Goal: Task Accomplishment & Management: Complete application form

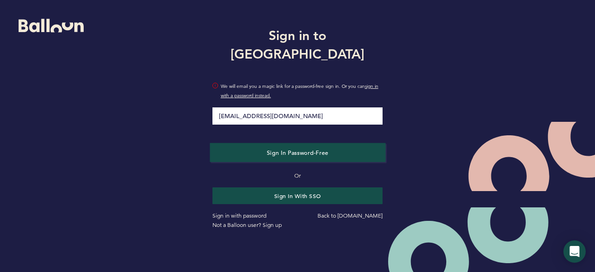
type input "[EMAIL_ADDRESS][DOMAIN_NAME]"
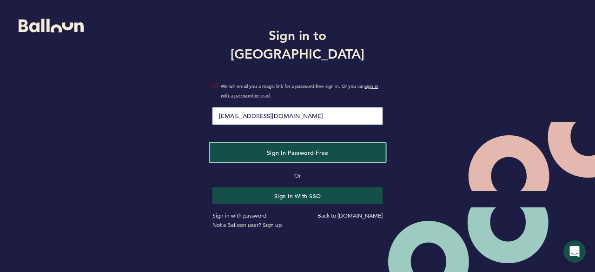
click at [303, 143] on button "Sign in Password-Free" at bounding box center [298, 152] width 176 height 19
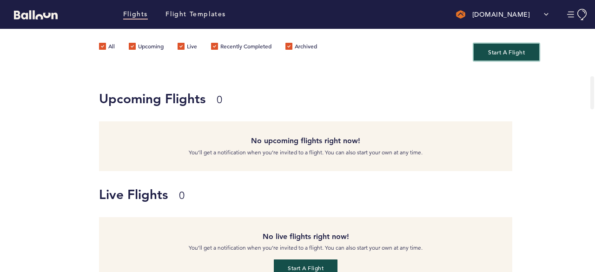
click at [501, 54] on button "Start A Flight" at bounding box center [506, 51] width 66 height 17
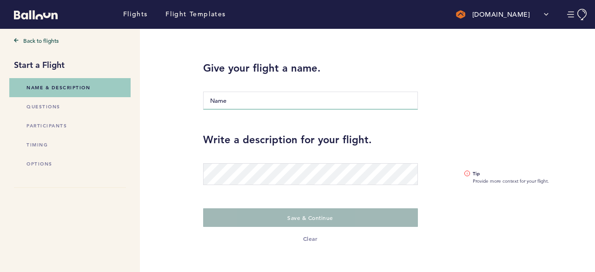
click at [349, 98] on input "Name" at bounding box center [310, 101] width 215 height 18
click at [341, 104] on input "Name" at bounding box center [310, 101] width 215 height 18
click at [331, 102] on input "Name" at bounding box center [310, 101] width 215 height 18
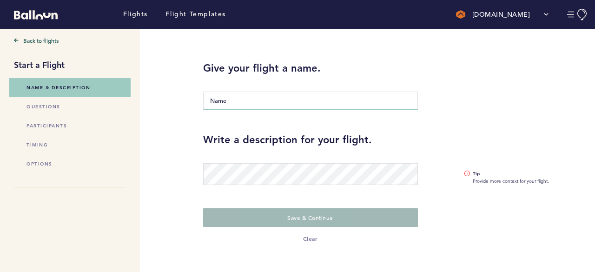
click at [329, 105] on input "Name" at bounding box center [310, 101] width 215 height 18
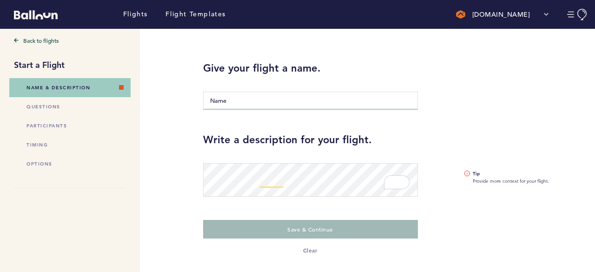
click at [281, 102] on input "Name" at bounding box center [310, 101] width 215 height 18
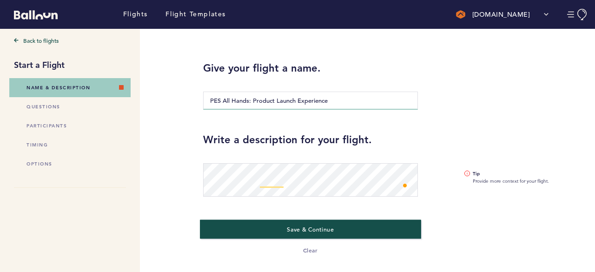
type input "PES All Hands: Product Launch Experience"
click at [321, 235] on button "Save & Continue" at bounding box center [310, 228] width 221 height 19
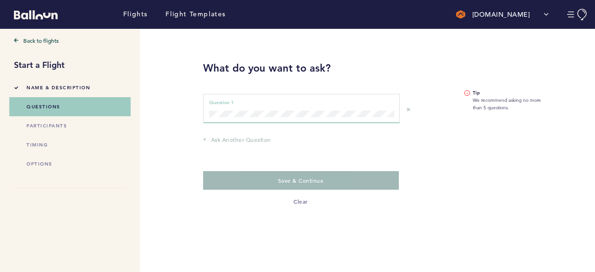
click at [268, 120] on div "Question 1 can not be empty Question 1" at bounding box center [301, 108] width 197 height 29
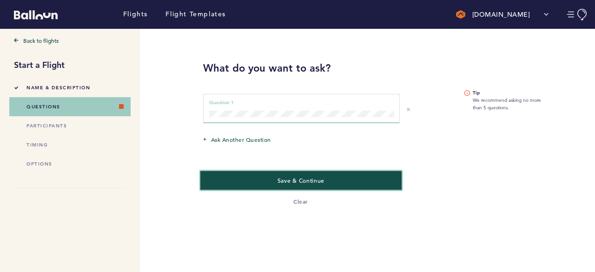
click at [310, 178] on span "Save & Continue" at bounding box center [300, 180] width 47 height 7
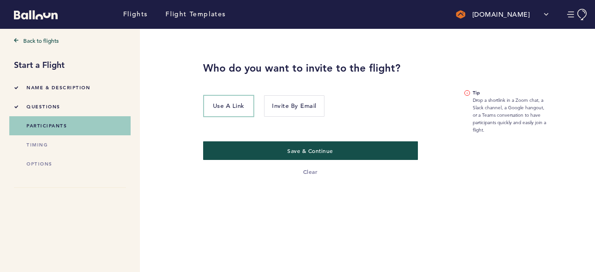
click at [40, 105] on span "questions" at bounding box center [43, 107] width 34 height 6
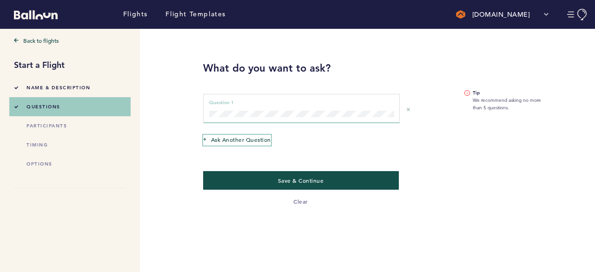
click at [255, 139] on span "Ask another question" at bounding box center [241, 139] width 60 height 9
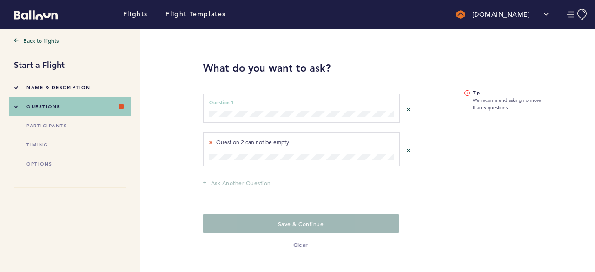
click at [287, 162] on div "Question 2 can not be empty Question 2" at bounding box center [310, 149] width 215 height 44
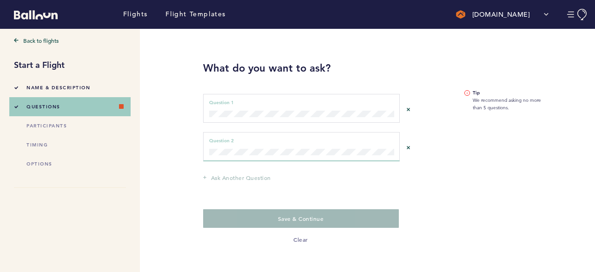
click at [289, 156] on div "Question 2 can not be empty Question 2" at bounding box center [301, 146] width 197 height 29
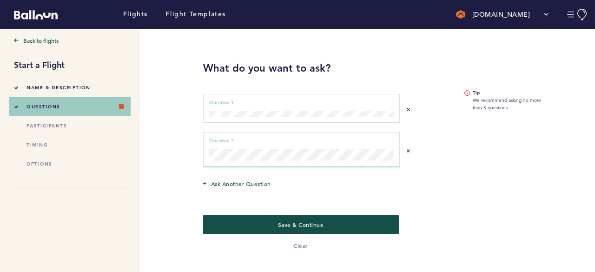
click at [314, 182] on div "Ask another question" at bounding box center [310, 184] width 229 height 25
click at [251, 190] on div "Ask another question" at bounding box center [310, 184] width 229 height 25
click at [252, 187] on span "Ask another question" at bounding box center [241, 183] width 60 height 9
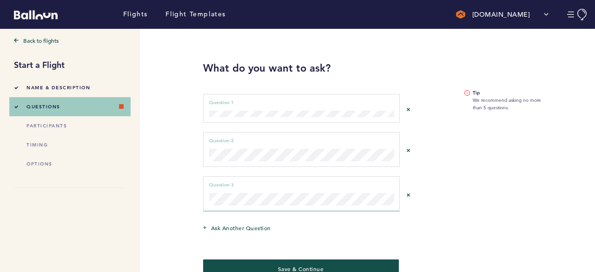
scroll to position [35, 0]
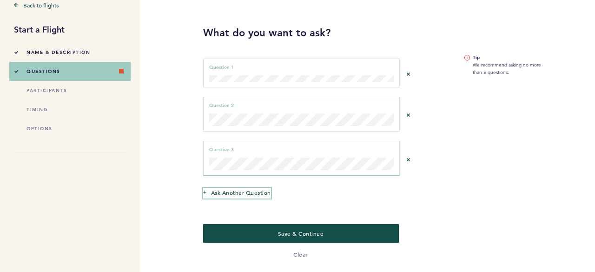
click at [250, 197] on button "Ask another question" at bounding box center [237, 193] width 68 height 11
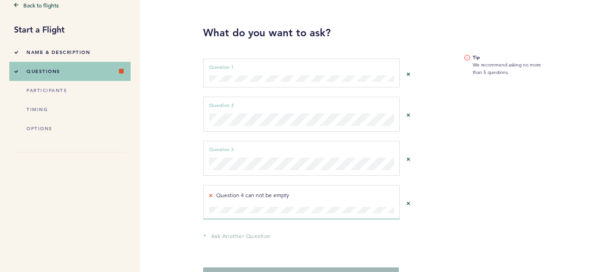
click at [263, 217] on div "Question 4 can not be empty Question 4" at bounding box center [310, 202] width 215 height 44
click at [265, 212] on div "Question 4 can not be empty Question 4" at bounding box center [301, 202] width 197 height 34
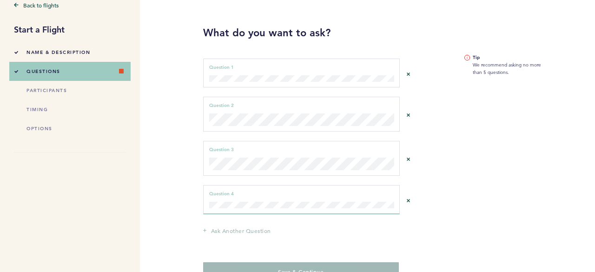
click at [265, 210] on div "Question 4 can not be empty Question 4" at bounding box center [301, 199] width 197 height 29
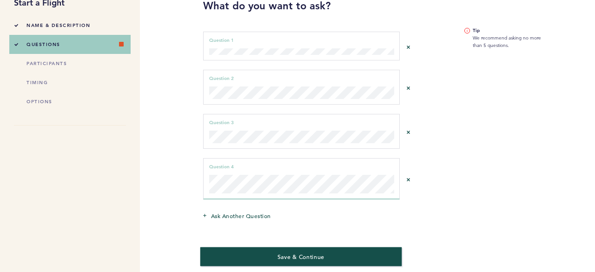
scroll to position [85, 0]
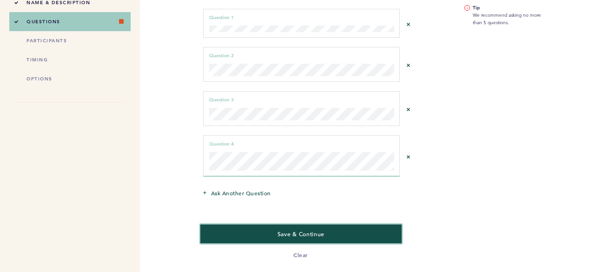
click at [326, 230] on button "Save & Continue" at bounding box center [301, 233] width 202 height 19
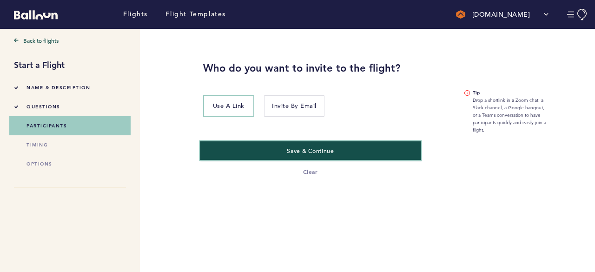
click at [332, 154] on button "Save & Continue" at bounding box center [310, 150] width 221 height 19
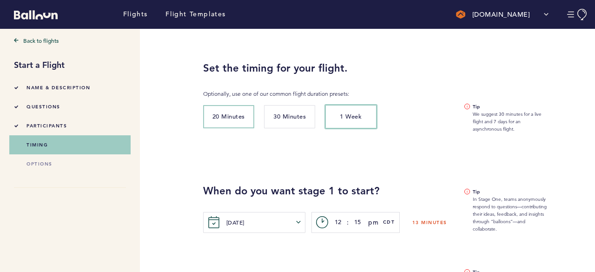
click at [348, 120] on span "1 Week" at bounding box center [351, 116] width 22 height 8
type input "4"
type input "15"
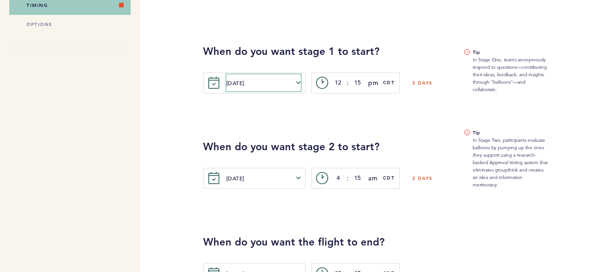
click at [287, 88] on button "[DATE]" at bounding box center [263, 82] width 74 height 17
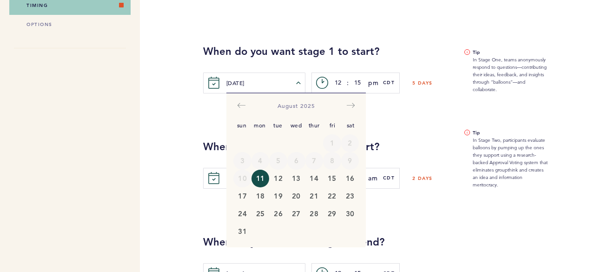
drag, startPoint x: 406, startPoint y: 104, endPoint x: 402, endPoint y: 102, distance: 4.8
click at [406, 104] on div "When do you want stage 2 to start? [DATE] [PERSON_NAME] Tue Wed Thur Fri Sat Su…" at bounding box center [392, 140] width 392 height 95
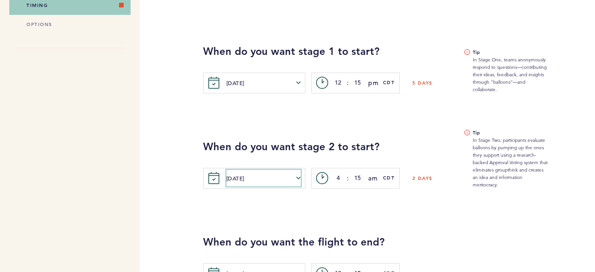
click at [258, 178] on button "[DATE]" at bounding box center [263, 178] width 74 height 17
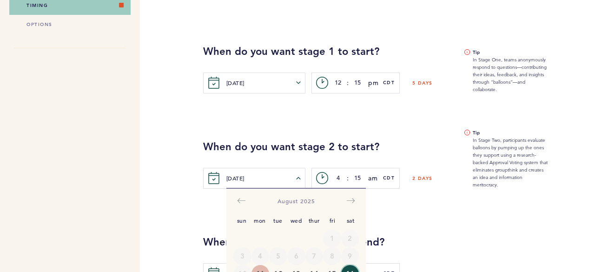
scroll to position [150, 0]
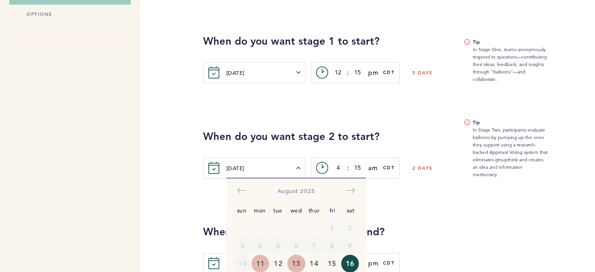
click at [295, 264] on button "13" at bounding box center [296, 264] width 18 height 18
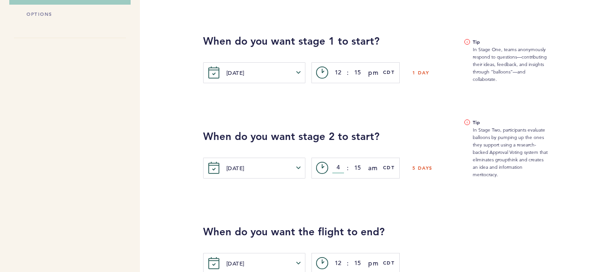
click at [342, 163] on input "4" at bounding box center [338, 167] width 12 height 11
type input "5"
click at [373, 167] on span "am" at bounding box center [372, 167] width 9 height 11
type input "00"
click at [376, 210] on button "pm" at bounding box center [391, 204] width 46 height 19
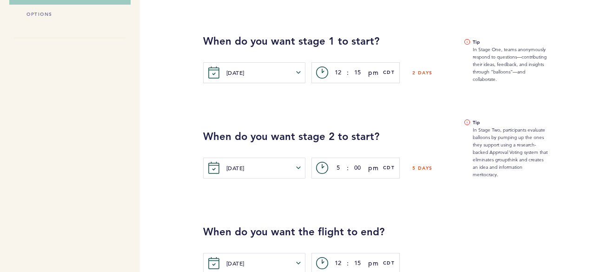
click at [320, 204] on div "When do you want the flight to end? [DATE] [PERSON_NAME] Tue Wed Thur Fri Sat S…" at bounding box center [392, 225] width 392 height 95
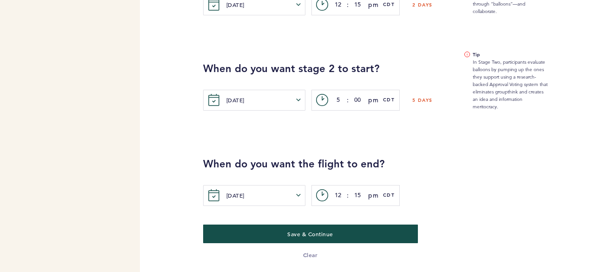
scroll to position [218, 0]
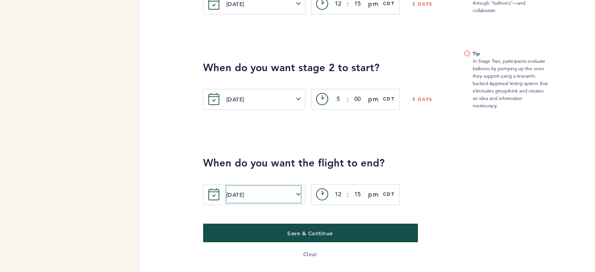
click at [244, 193] on button "[DATE]" at bounding box center [263, 194] width 74 height 17
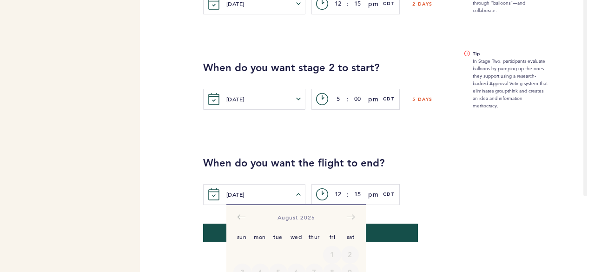
scroll to position [86, 0]
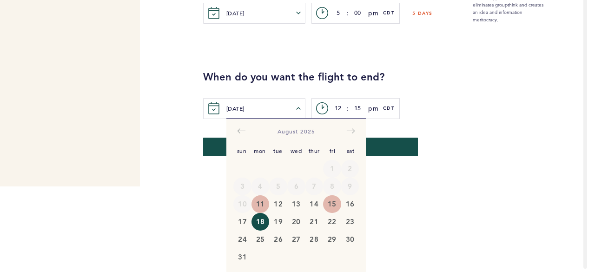
click at [335, 208] on button "15" at bounding box center [332, 204] width 18 height 18
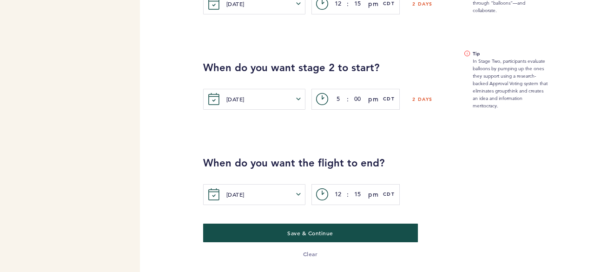
scroll to position [0, 0]
click at [335, 197] on input "12" at bounding box center [338, 194] width 12 height 11
click at [341, 191] on input "12" at bounding box center [338, 194] width 12 height 11
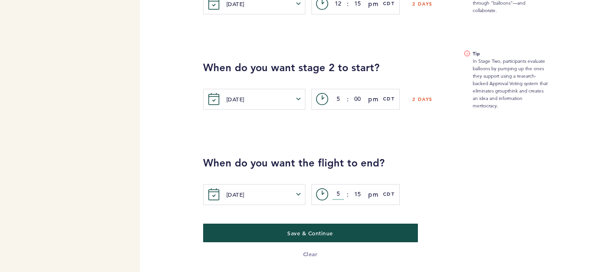
type input "5"
type input "00"
click at [341, 195] on input "5" at bounding box center [338, 194] width 12 height 11
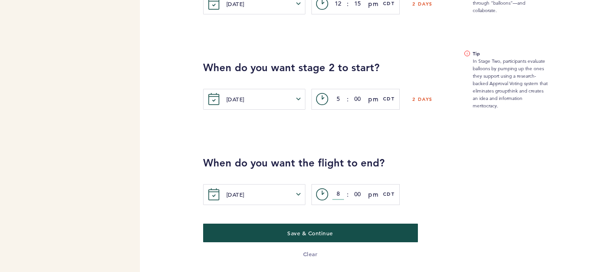
type input "8"
click at [338, 97] on input "5" at bounding box center [338, 98] width 12 height 11
type input "8"
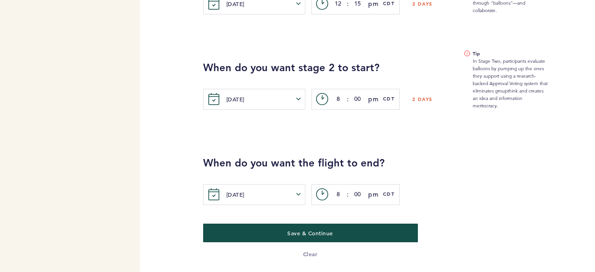
click at [463, 166] on h2 "When do you want the flight to end?" at bounding box center [392, 163] width 378 height 14
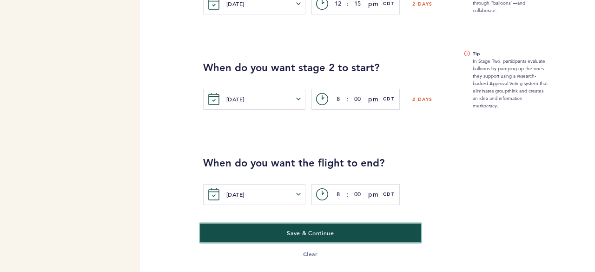
click at [321, 236] on span "Save & Continue" at bounding box center [310, 232] width 47 height 7
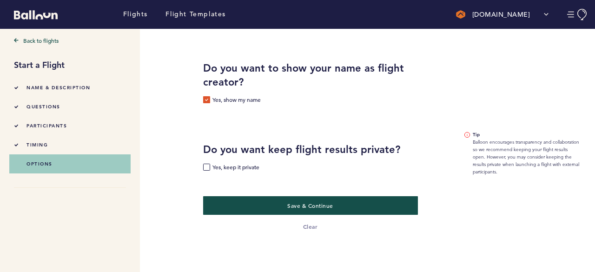
click at [204, 167] on label "Yes, keep it private" at bounding box center [231, 168] width 56 height 9
click at [0, 0] on input "Yes, keep it private" at bounding box center [0, 0] width 0 height 0
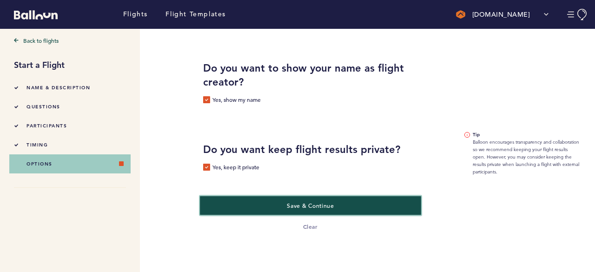
click at [344, 207] on button "Save & Continue" at bounding box center [310, 205] width 221 height 19
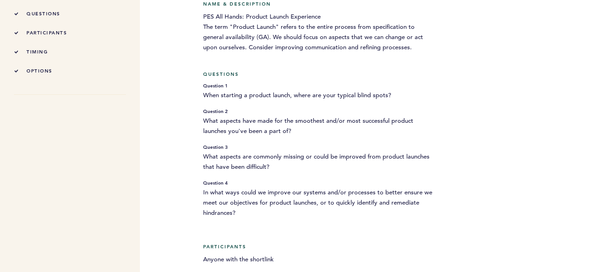
scroll to position [46, 0]
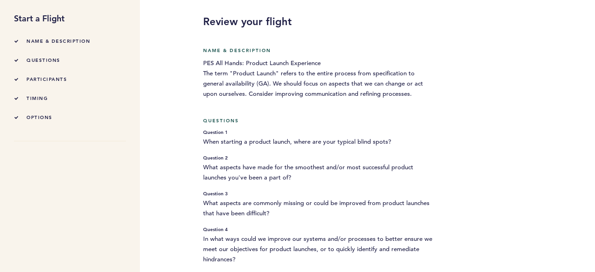
click at [509, 127] on div "Back to flights Start a Flight Name & Description questions participants timing…" at bounding box center [294, 251] width 588 height 538
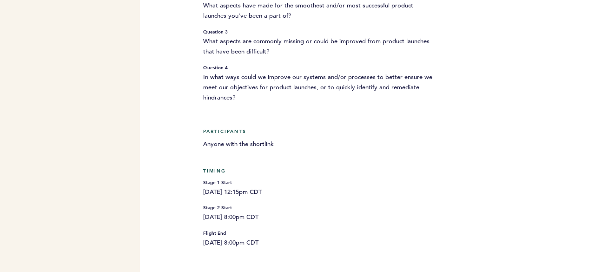
scroll to position [292, 0]
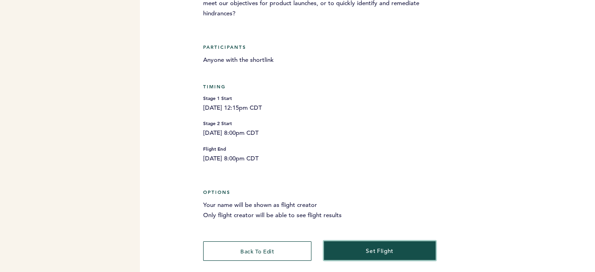
click at [395, 247] on button "set flight" at bounding box center [380, 250] width 112 height 19
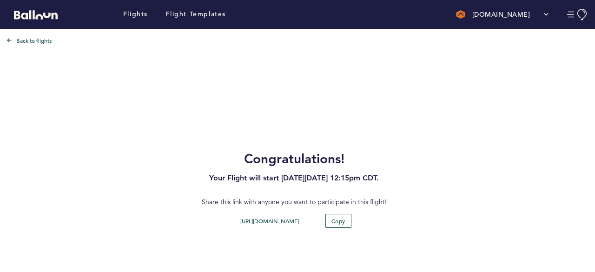
scroll to position [0, 0]
click at [335, 218] on span "Copy" at bounding box center [338, 220] width 14 height 7
click at [137, 13] on link "Flights" at bounding box center [135, 14] width 25 height 10
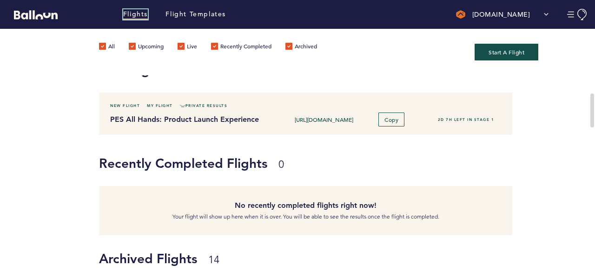
scroll to position [139, 0]
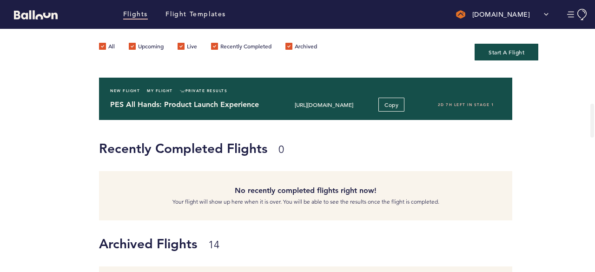
click at [305, 102] on input "[URL][DOMAIN_NAME]" at bounding box center [324, 104] width 90 height 7
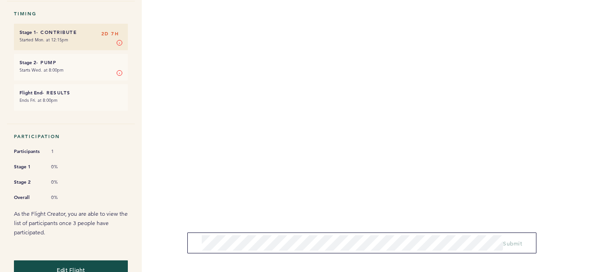
scroll to position [220, 0]
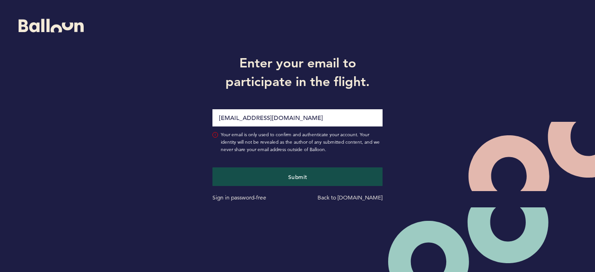
type input "[EMAIL_ADDRESS][DOMAIN_NAME]"
click at [212, 167] on button "Submit" at bounding box center [297, 176] width 171 height 19
